Goal: Information Seeking & Learning: Learn about a topic

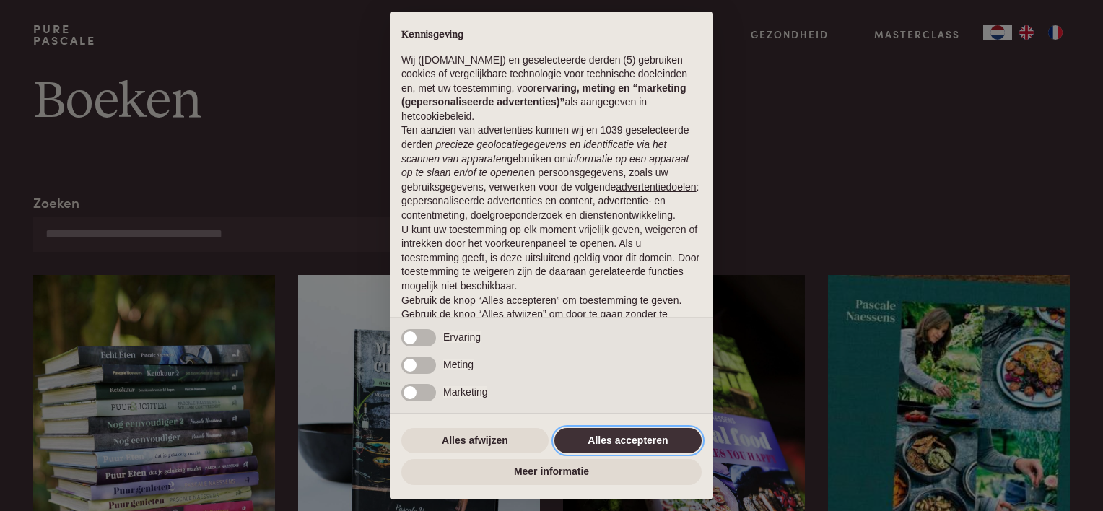
click at [645, 442] on button "Alles accepteren" at bounding box center [627, 441] width 147 height 26
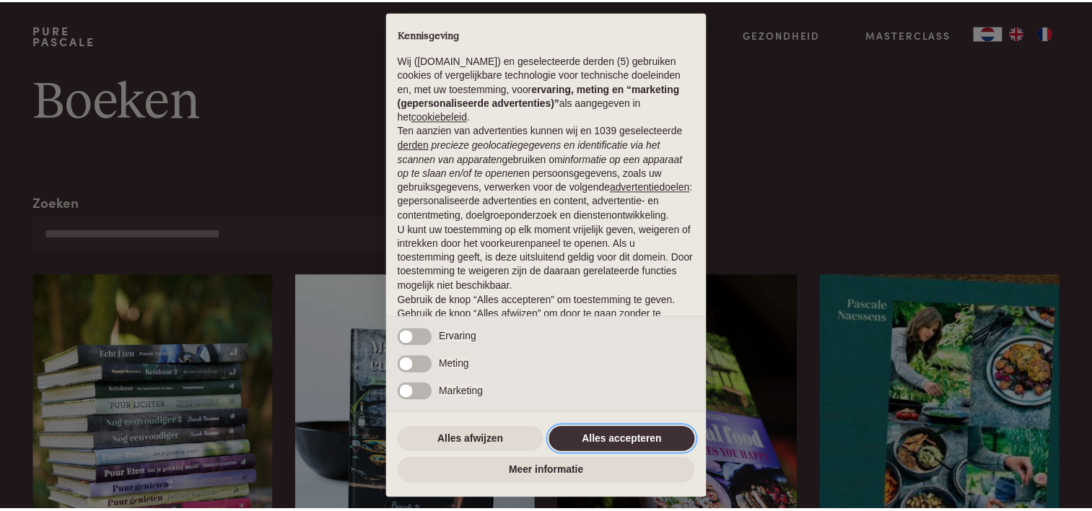
scroll to position [69, 0]
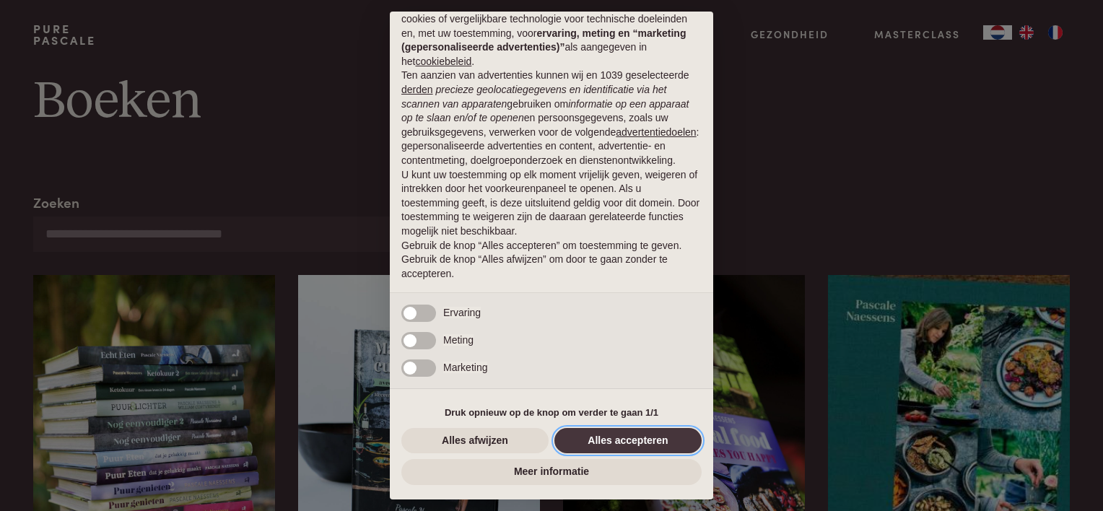
click at [643, 449] on button "Alles accepteren" at bounding box center [627, 441] width 147 height 26
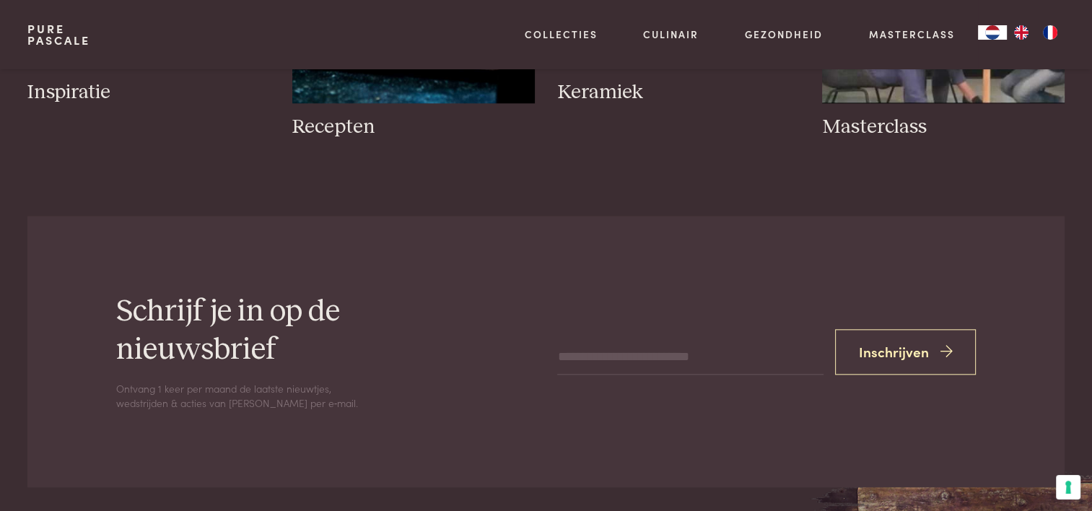
scroll to position [1516, 0]
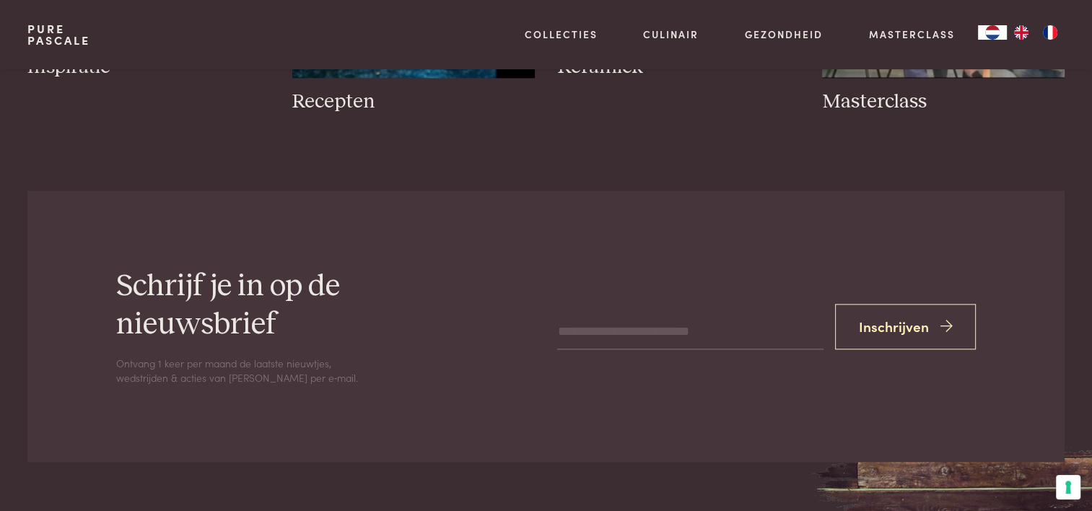
click at [605, 330] on input "email" at bounding box center [690, 332] width 266 height 35
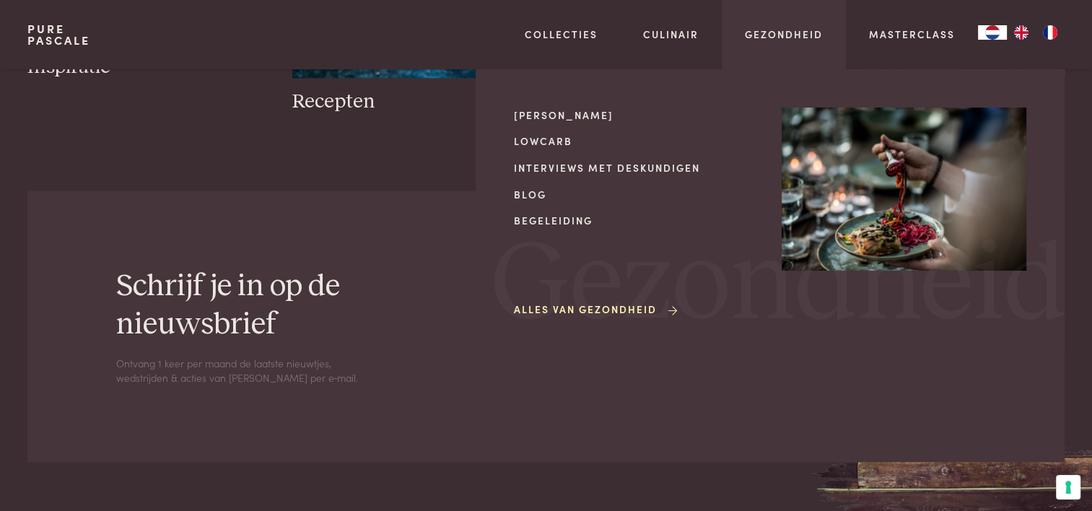
type input "**********"
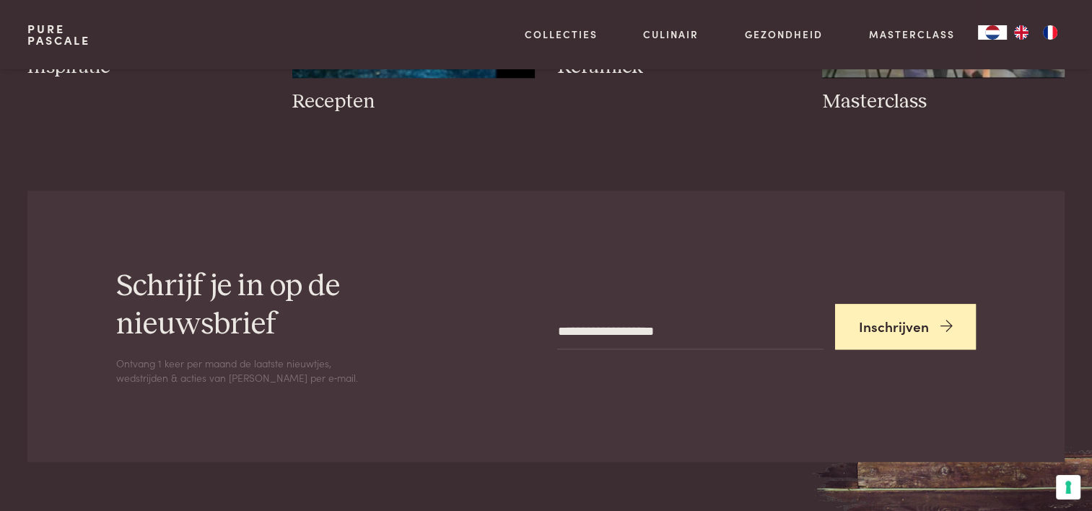
click at [919, 332] on button "Inschrijven" at bounding box center [905, 326] width 141 height 45
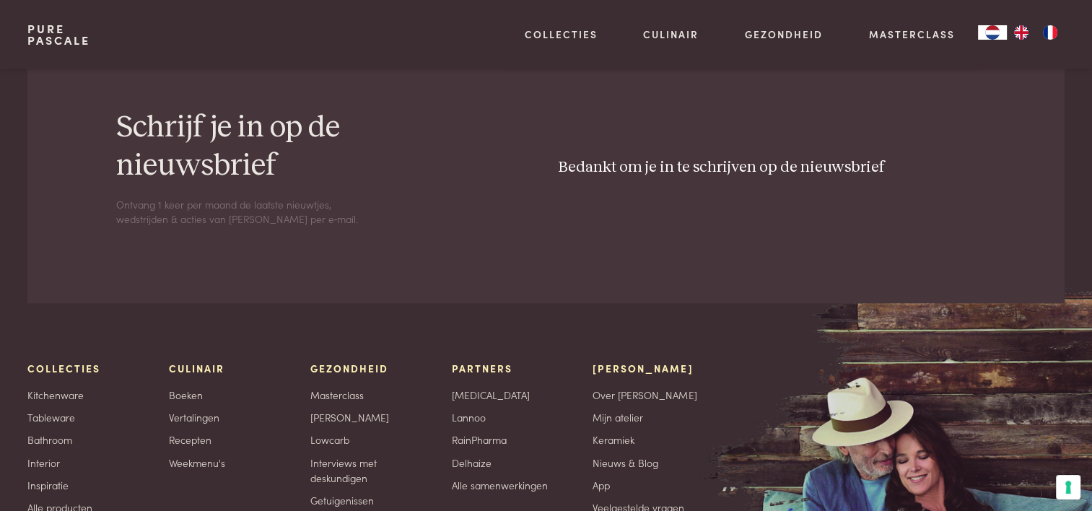
scroll to position [1804, 0]
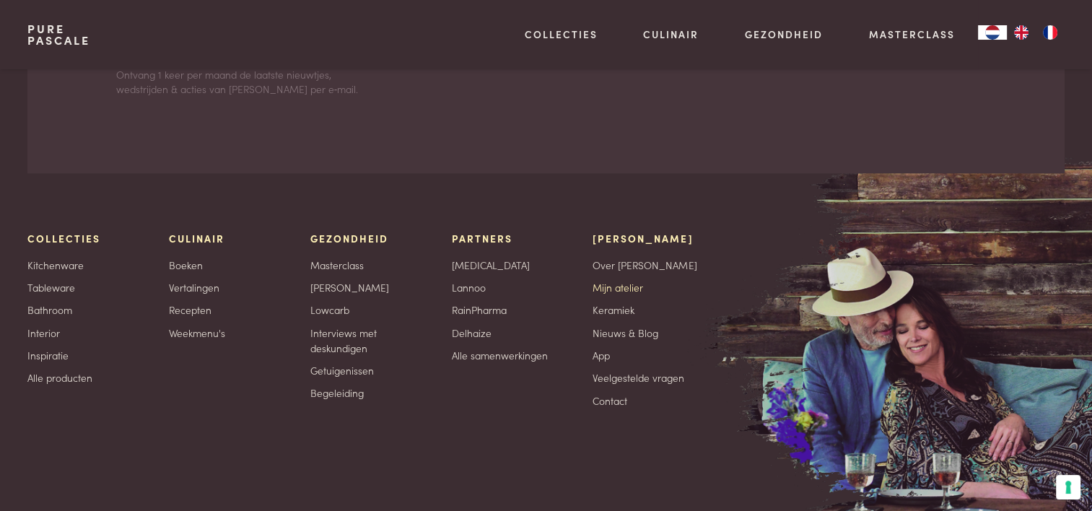
click at [632, 289] on link "Mijn atelier" at bounding box center [618, 287] width 51 height 15
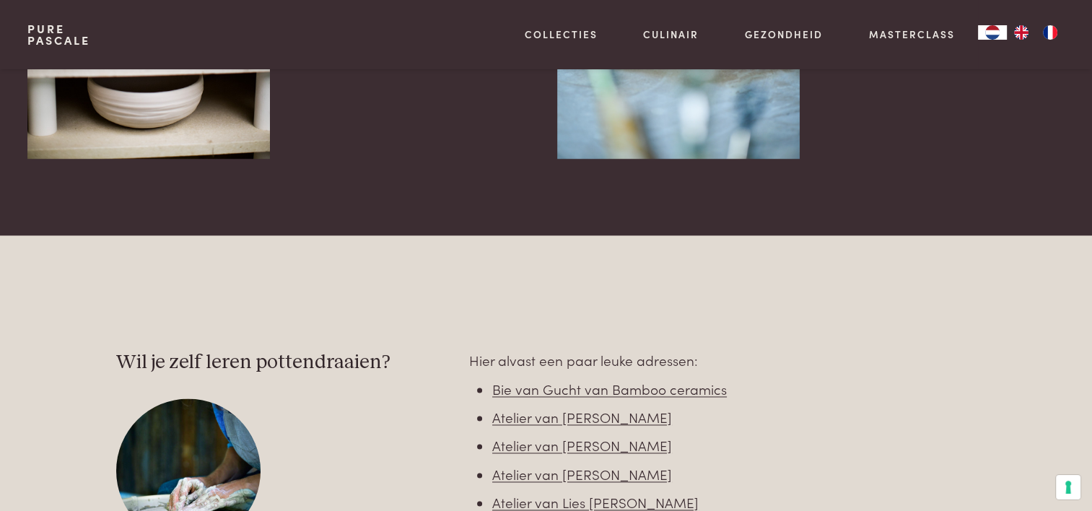
scroll to position [2093, 0]
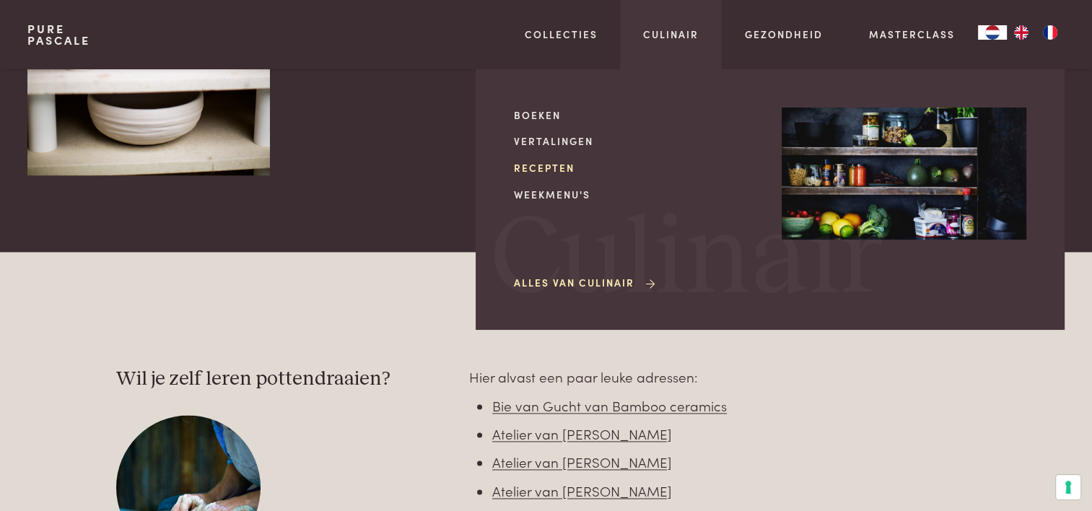
click at [543, 165] on link "Recepten" at bounding box center [636, 167] width 245 height 15
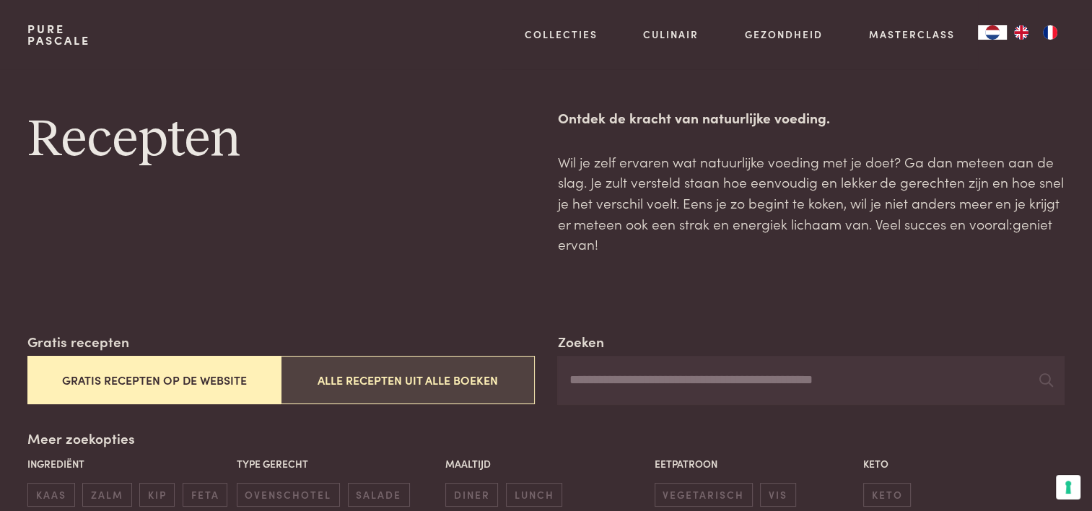
click at [429, 385] on button "Alle recepten uit alle boeken" at bounding box center [407, 380] width 253 height 48
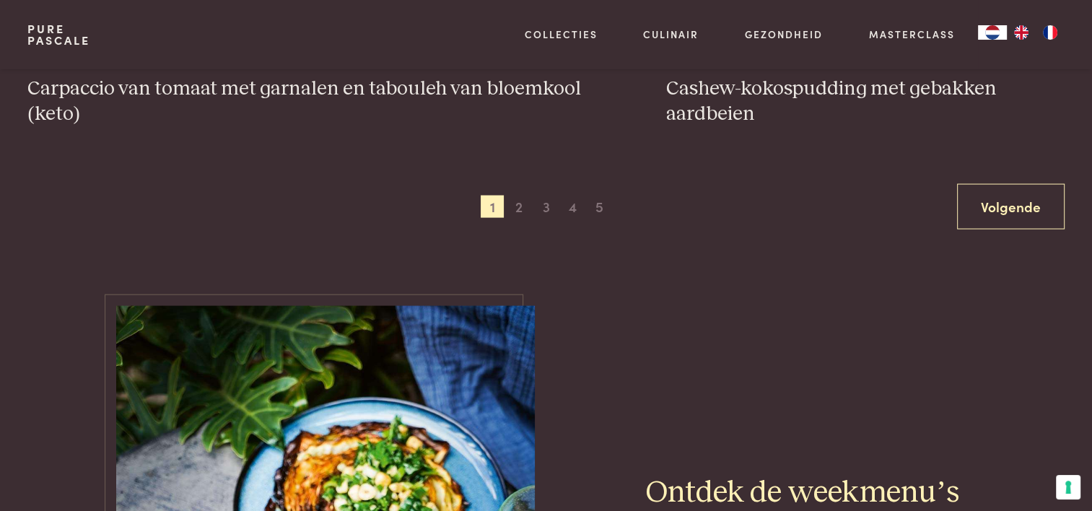
scroll to position [2930, 0]
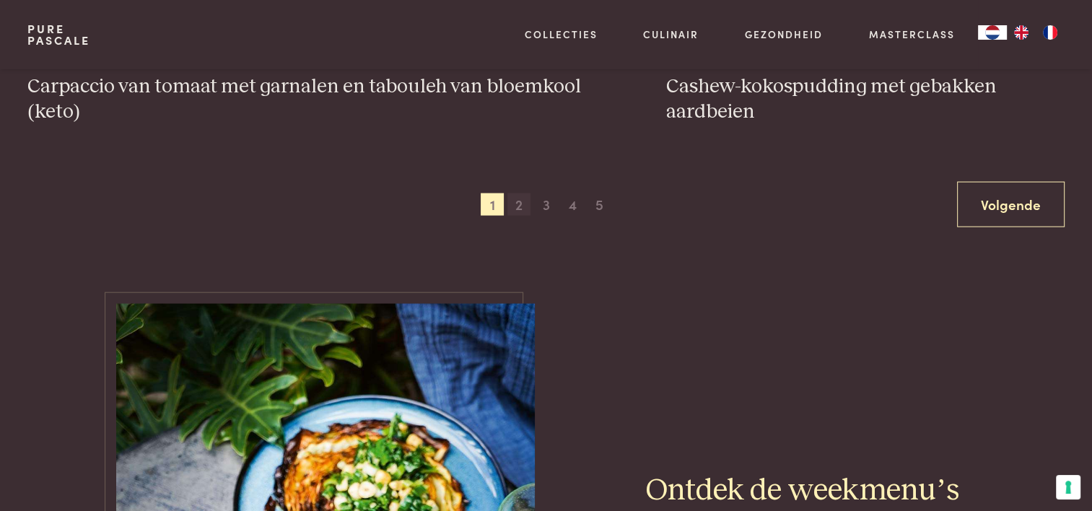
click at [523, 198] on span "2" at bounding box center [518, 204] width 23 height 23
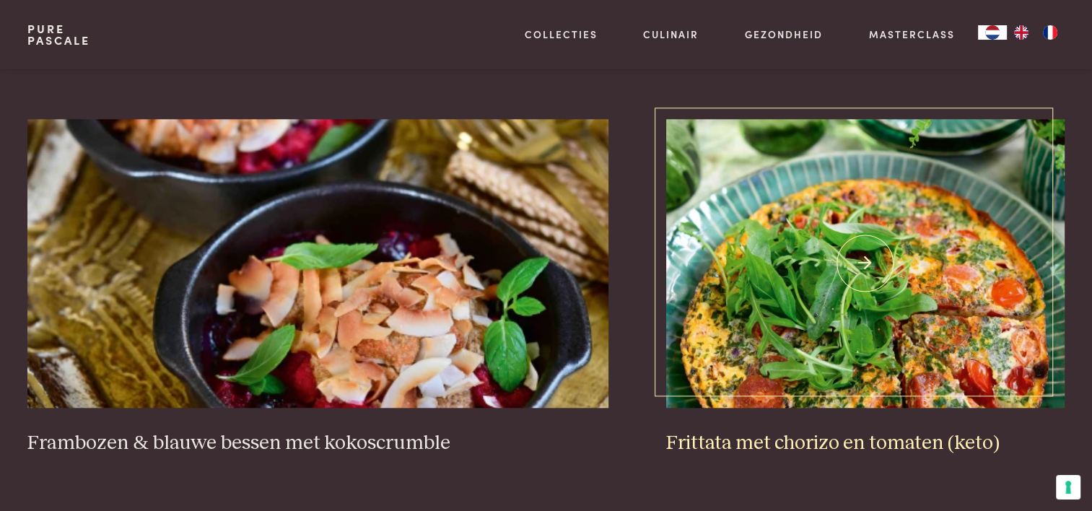
scroll to position [1414, 0]
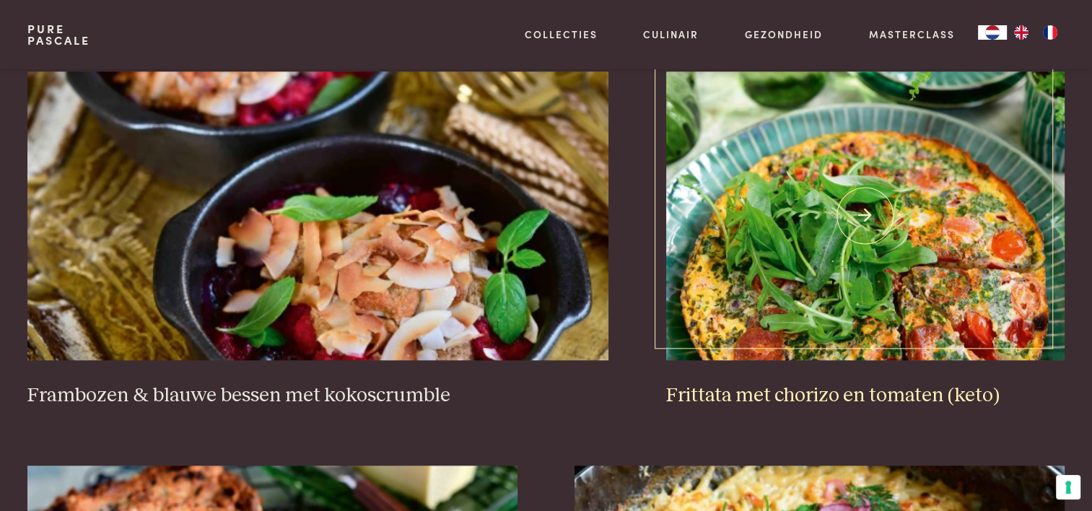
click at [876, 391] on h3 "Frittata met chorizo en tomaten (keto)" at bounding box center [865, 395] width 398 height 25
